Goal: Navigation & Orientation: Find specific page/section

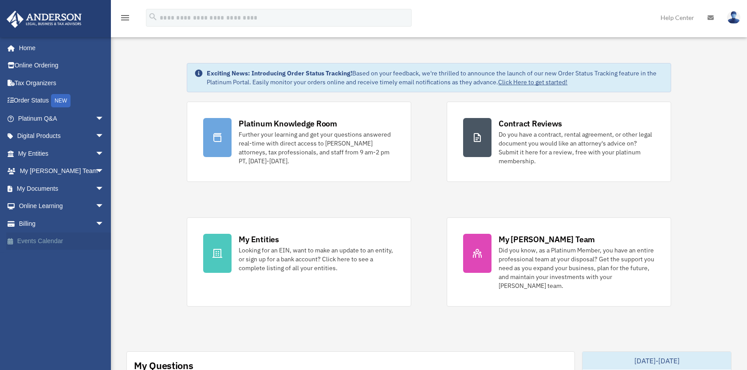
click at [49, 242] on link "Events Calendar" at bounding box center [61, 242] width 111 height 18
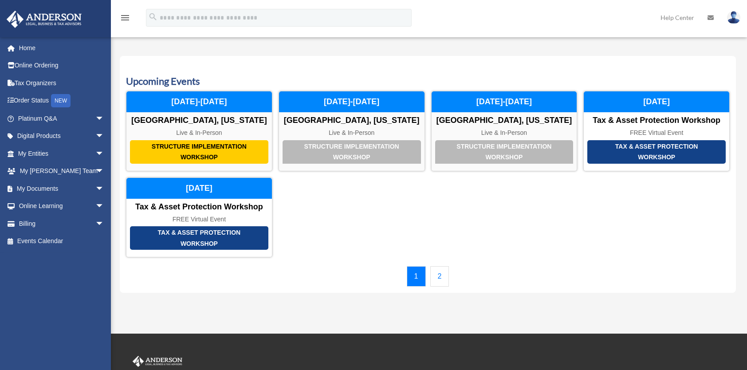
click at [442, 275] on link "2" at bounding box center [440, 276] width 19 height 20
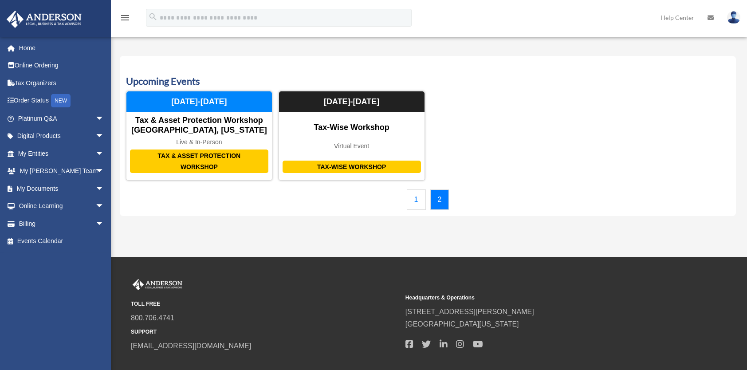
click at [411, 198] on link "1" at bounding box center [416, 200] width 19 height 20
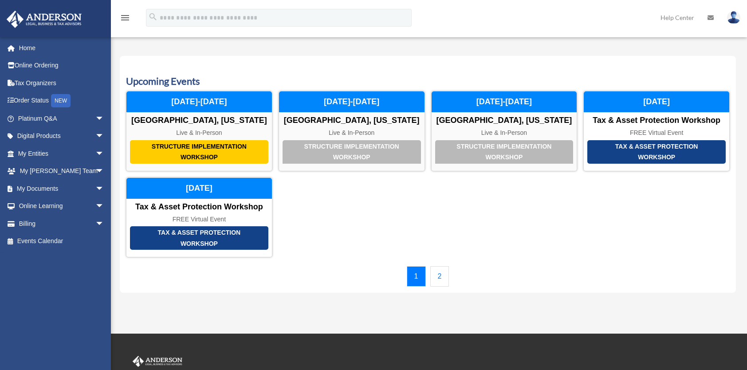
click at [442, 273] on link "2" at bounding box center [440, 276] width 19 height 20
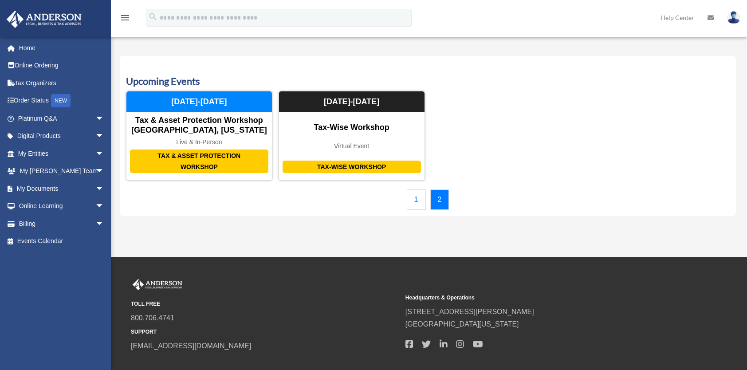
click at [417, 197] on link "1" at bounding box center [416, 200] width 19 height 20
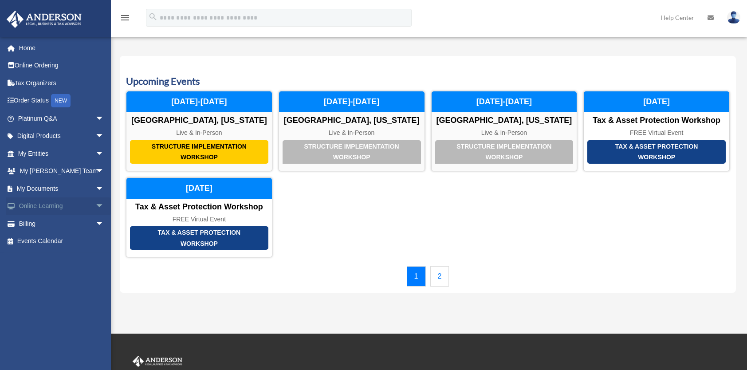
click at [55, 205] on link "Online Learning arrow_drop_down" at bounding box center [61, 207] width 111 height 18
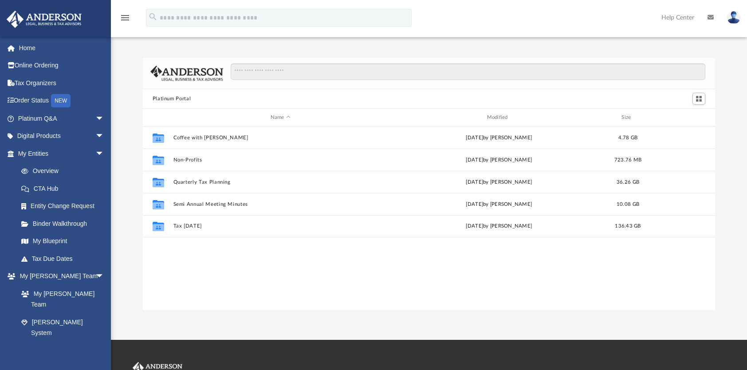
scroll to position [195, 566]
click at [733, 18] on img at bounding box center [733, 17] width 13 height 13
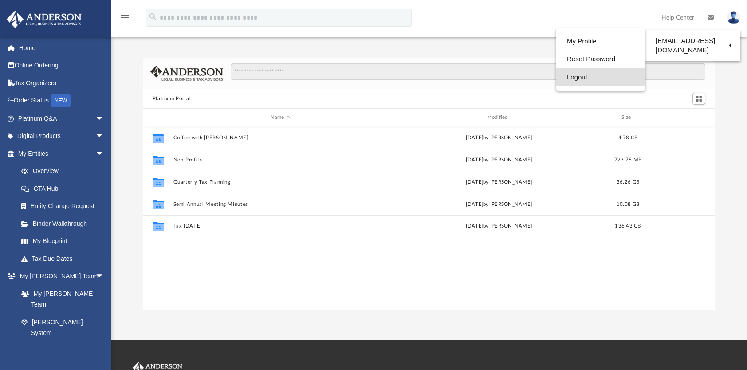
click at [586, 76] on link "Logout" at bounding box center [601, 77] width 89 height 18
